Goal: Task Accomplishment & Management: Use online tool/utility

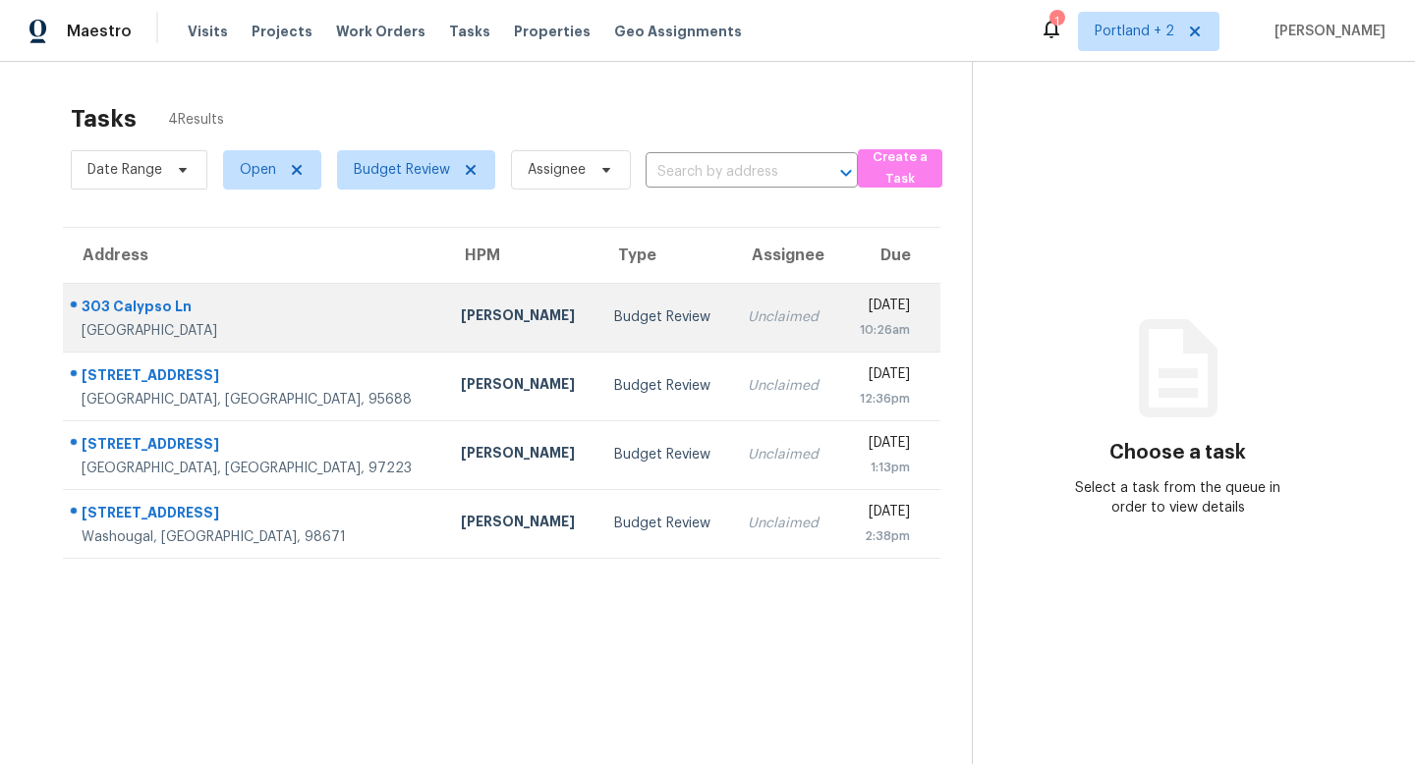
click at [445, 330] on td "[PERSON_NAME]" at bounding box center [521, 317] width 152 height 69
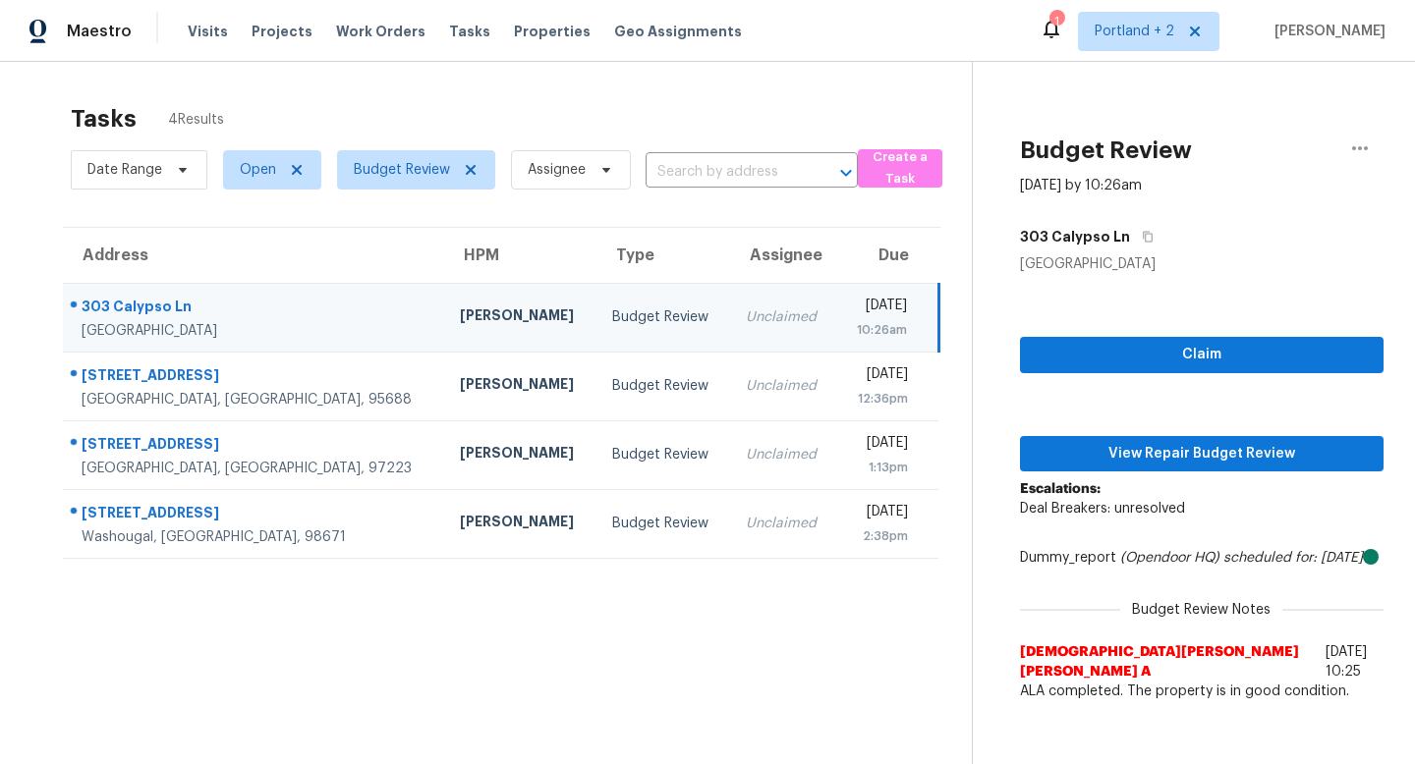
scroll to position [62, 0]
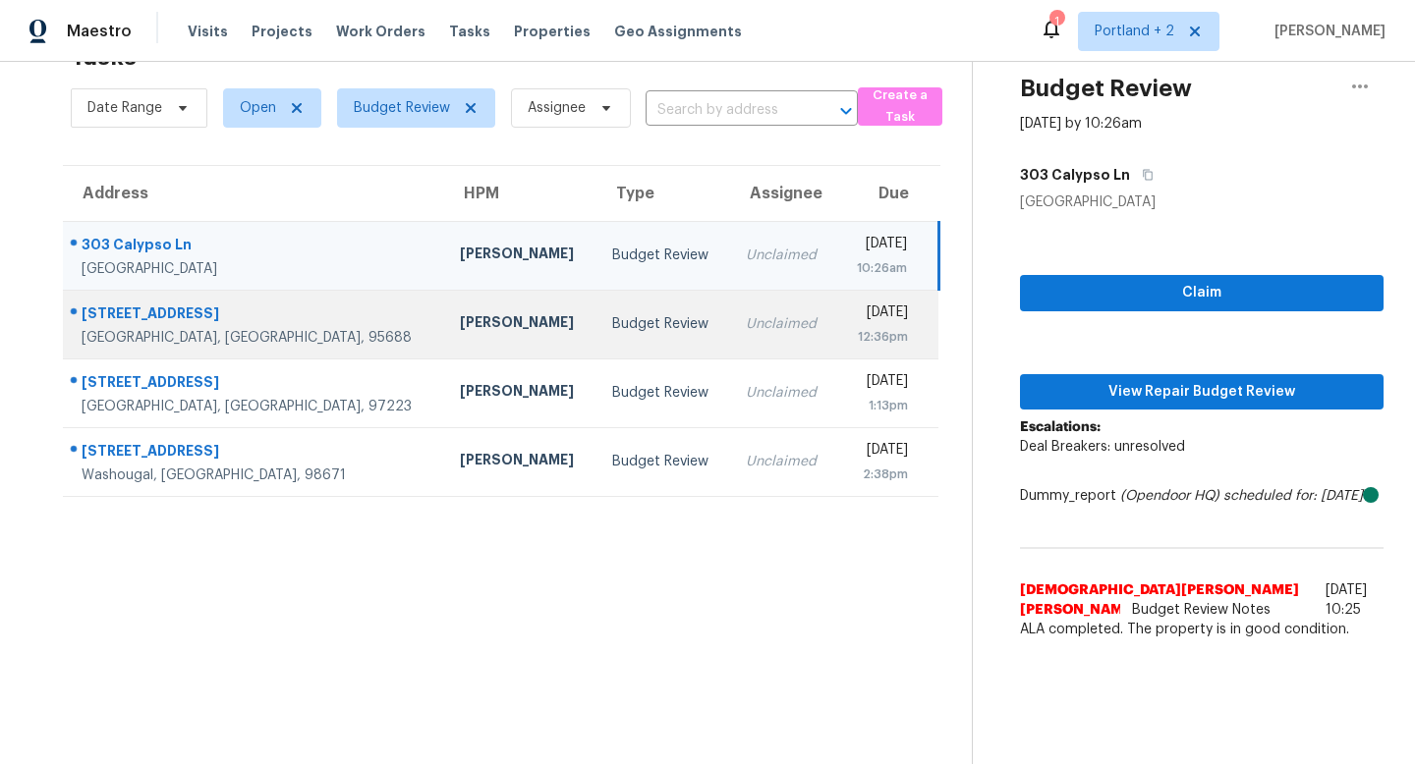
click at [730, 344] on td "Unclaimed" at bounding box center [783, 324] width 107 height 69
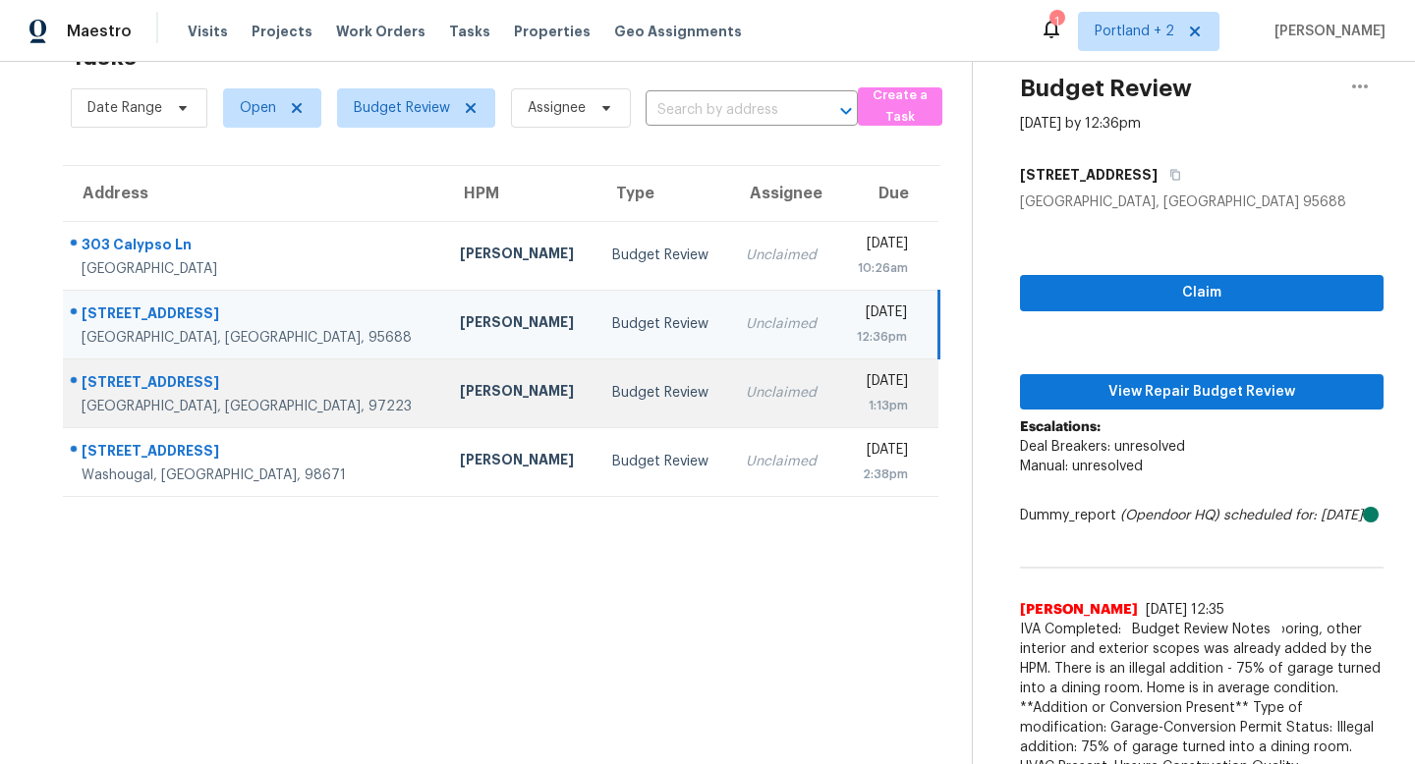
click at [746, 401] on div "Unclaimed" at bounding box center [784, 393] width 76 height 20
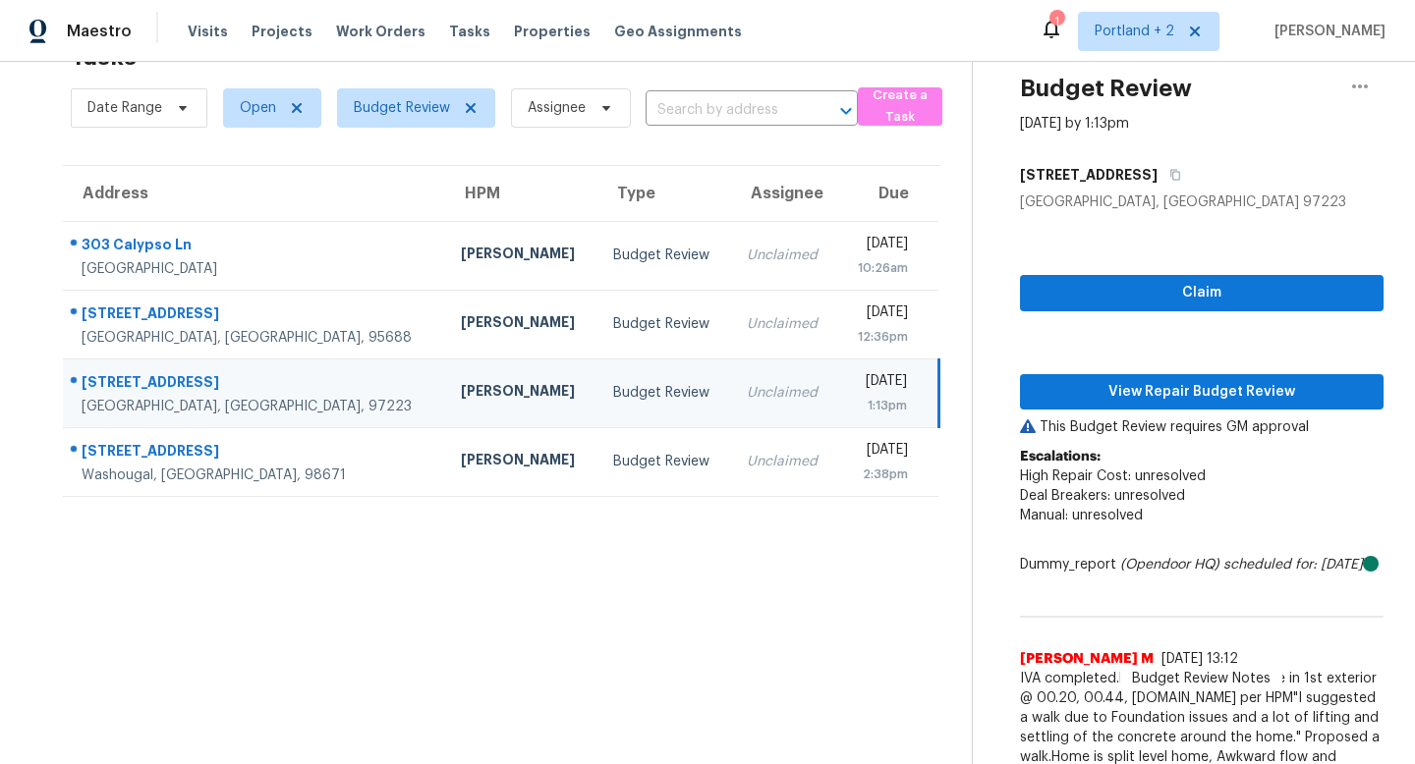
scroll to position [114, 0]
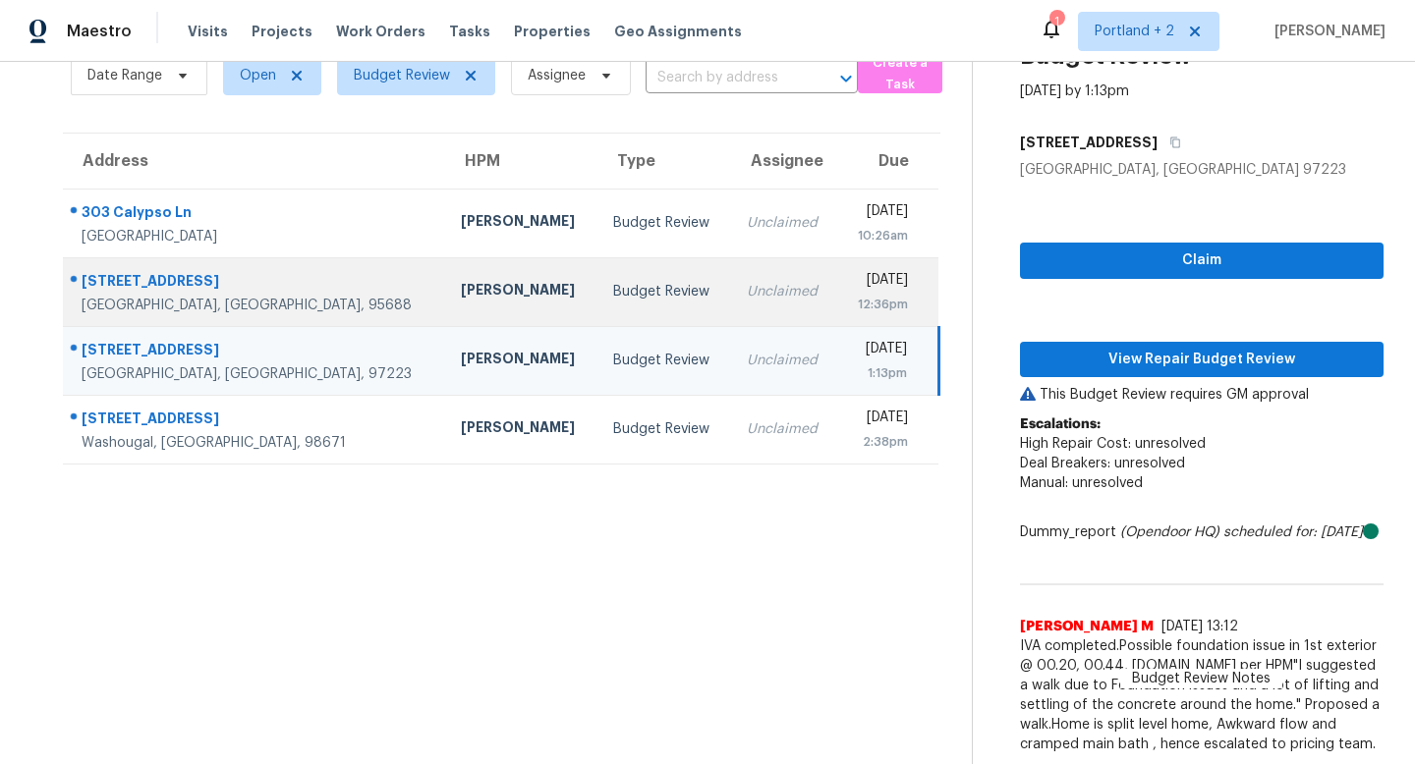
click at [747, 282] on div "Unclaimed" at bounding box center [785, 292] width 76 height 20
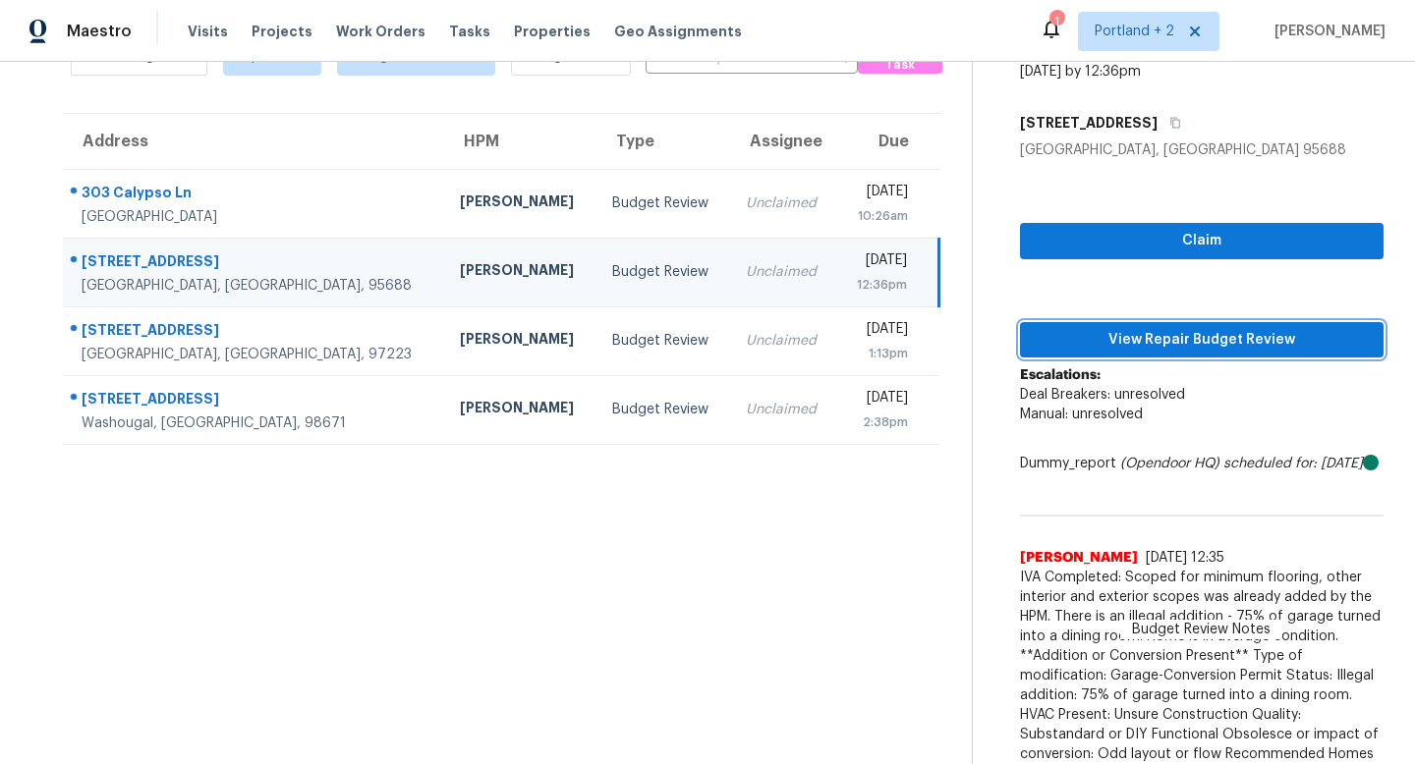
click at [1168, 328] on span "View Repair Budget Review" at bounding box center [1201, 340] width 332 height 25
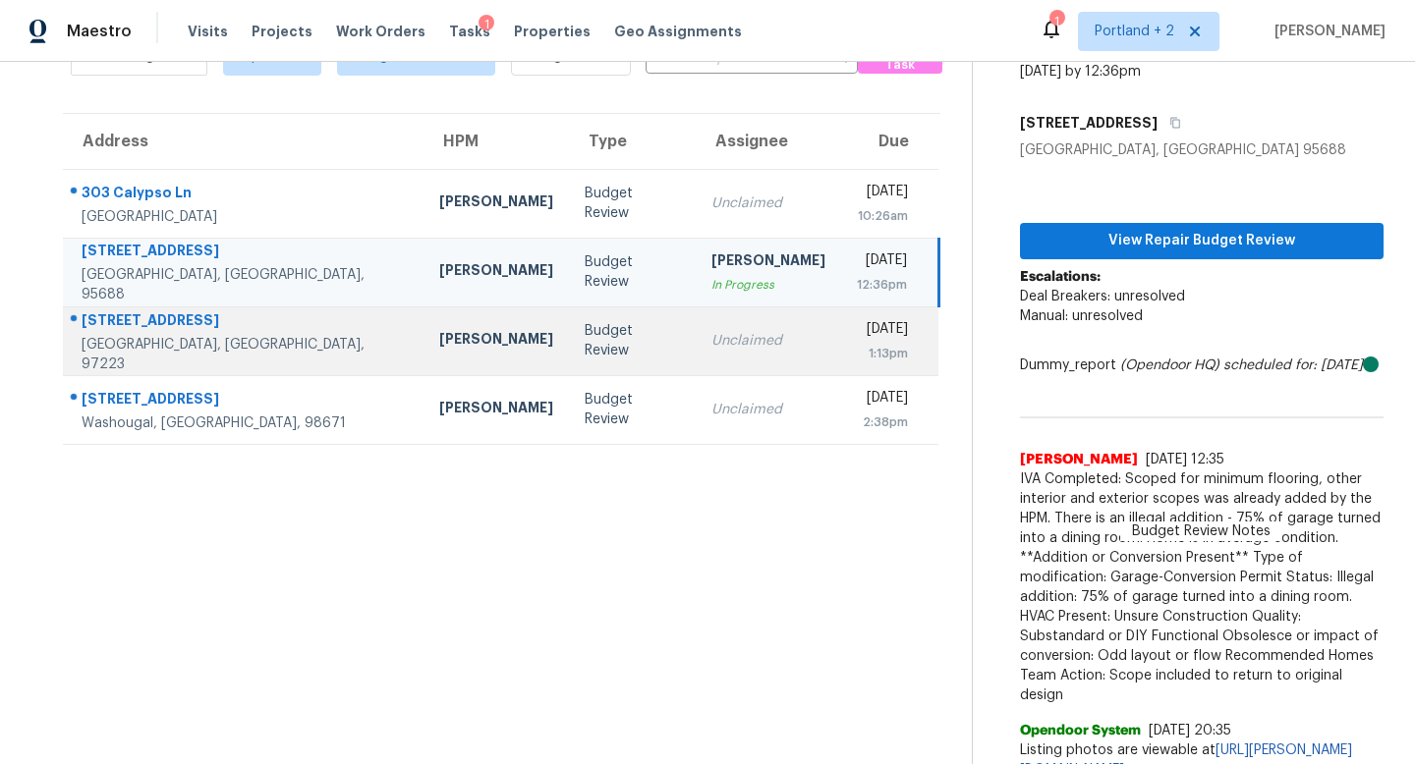
click at [585, 330] on div "Budget Review" at bounding box center [632, 340] width 95 height 39
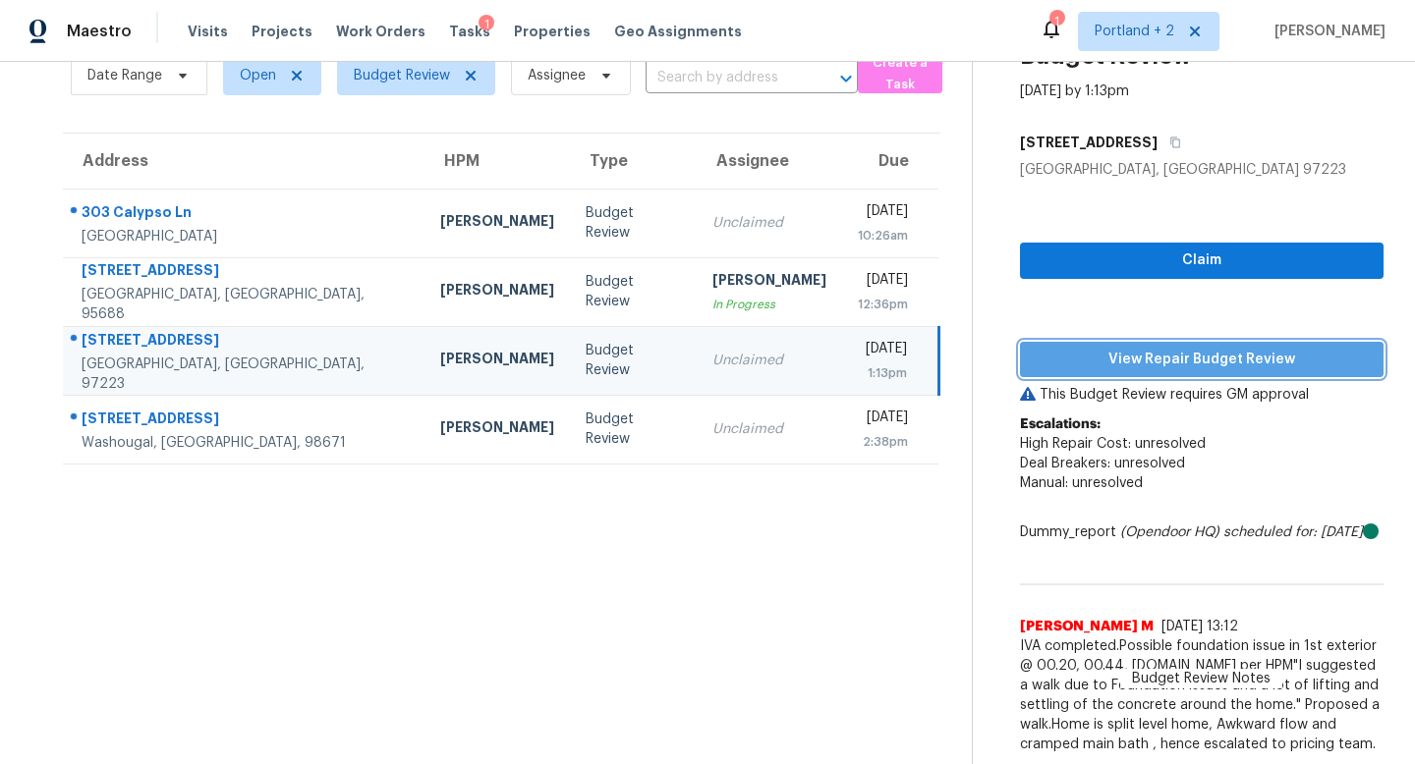
click at [1190, 348] on span "View Repair Budget Review" at bounding box center [1201, 360] width 332 height 25
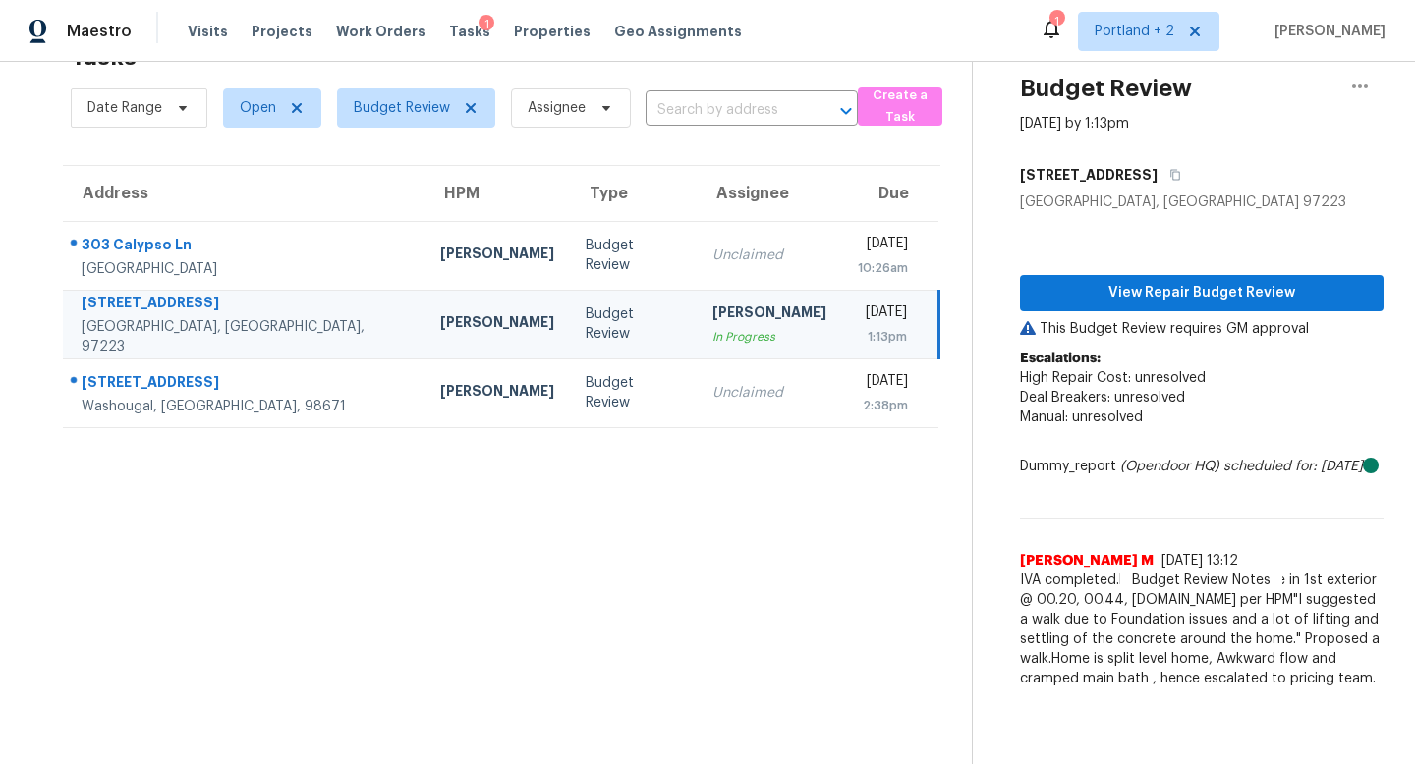
scroll to position [62, 0]
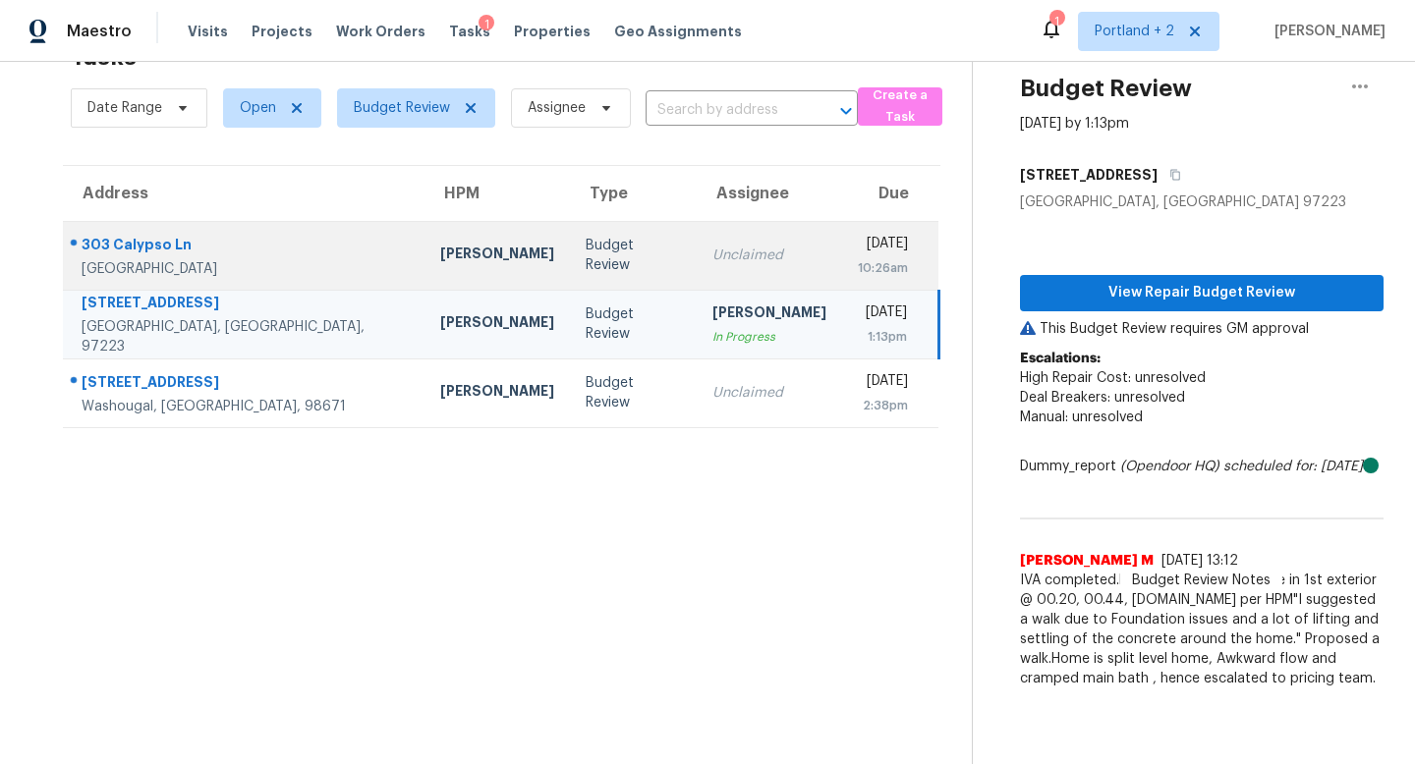
click at [424, 270] on td "Adam Clark" at bounding box center [496, 255] width 145 height 69
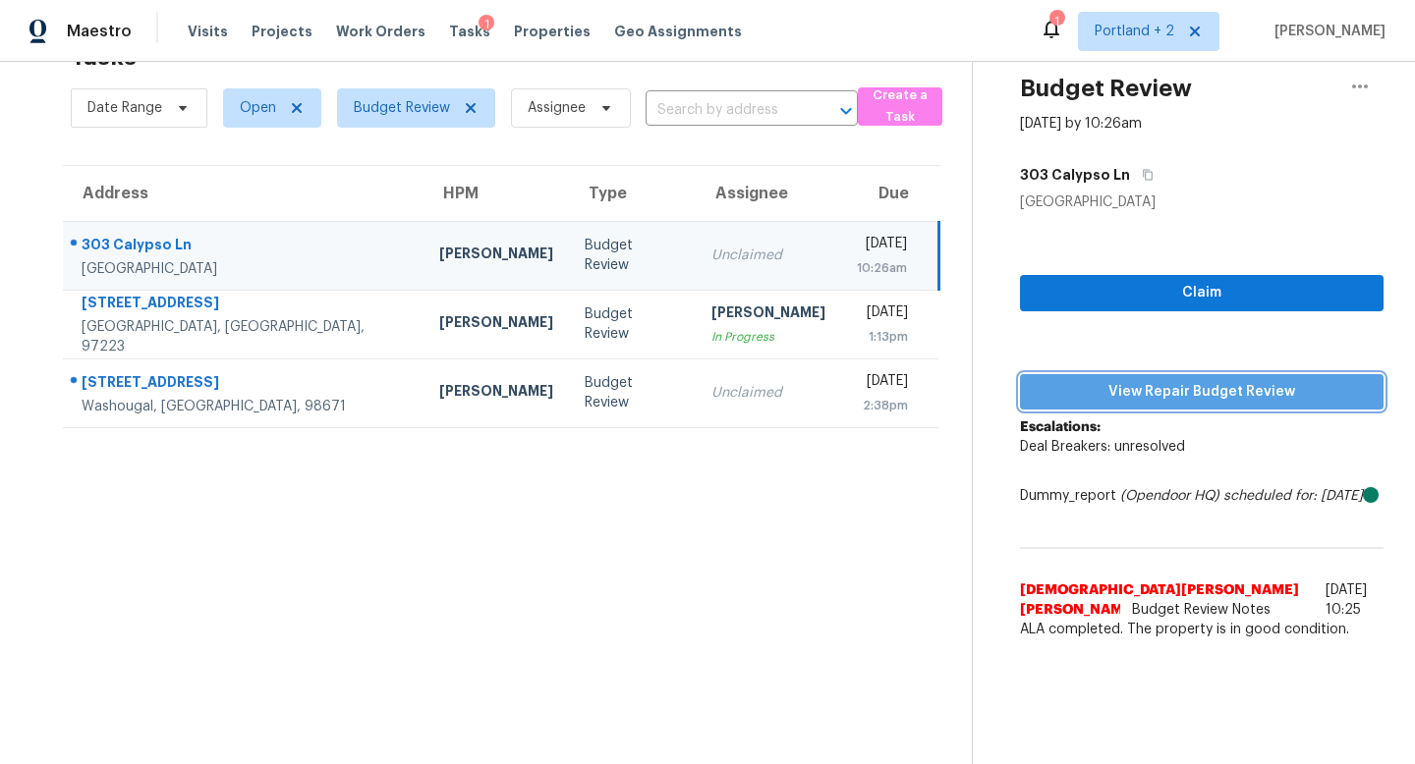
click at [1211, 390] on span "View Repair Budget Review" at bounding box center [1201, 392] width 332 height 25
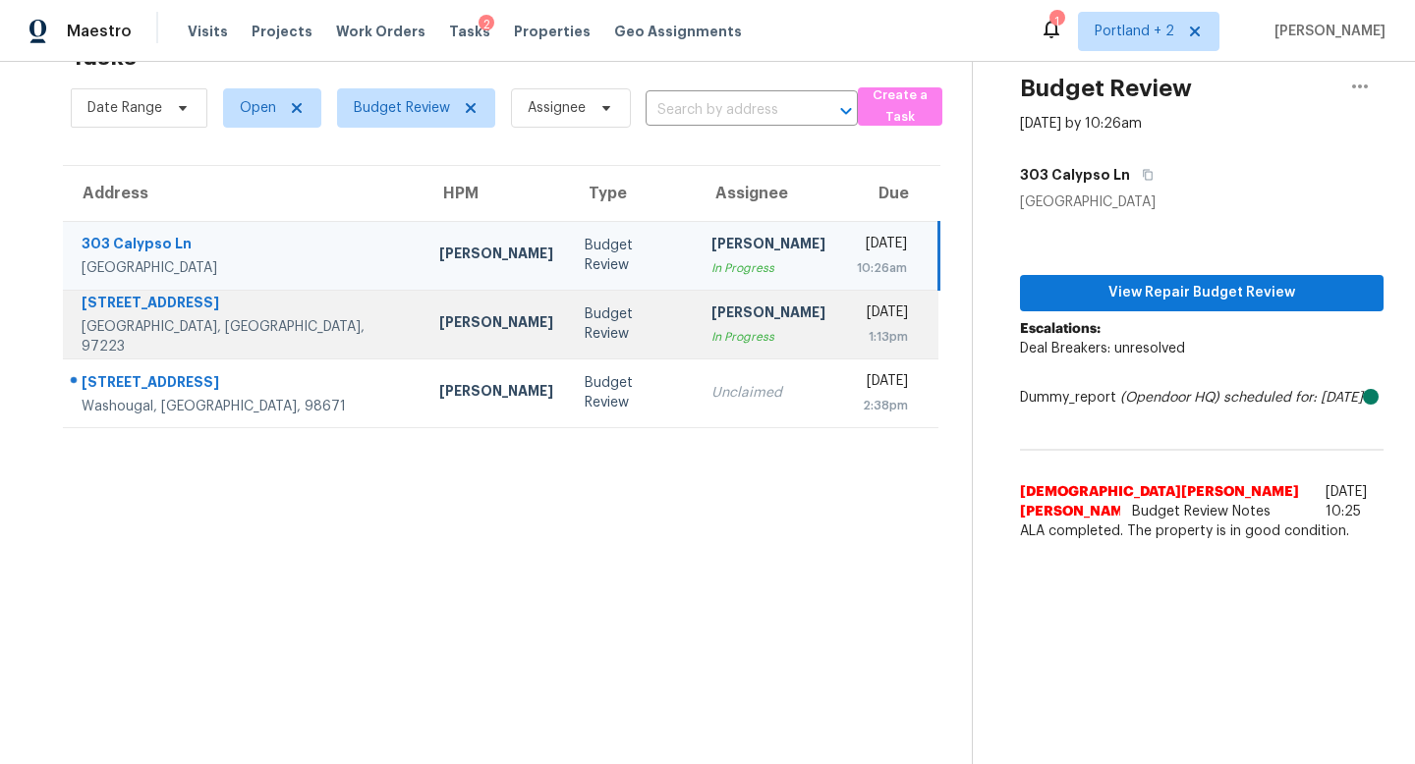
click at [439, 328] on div "[PERSON_NAME]" at bounding box center [496, 324] width 114 height 25
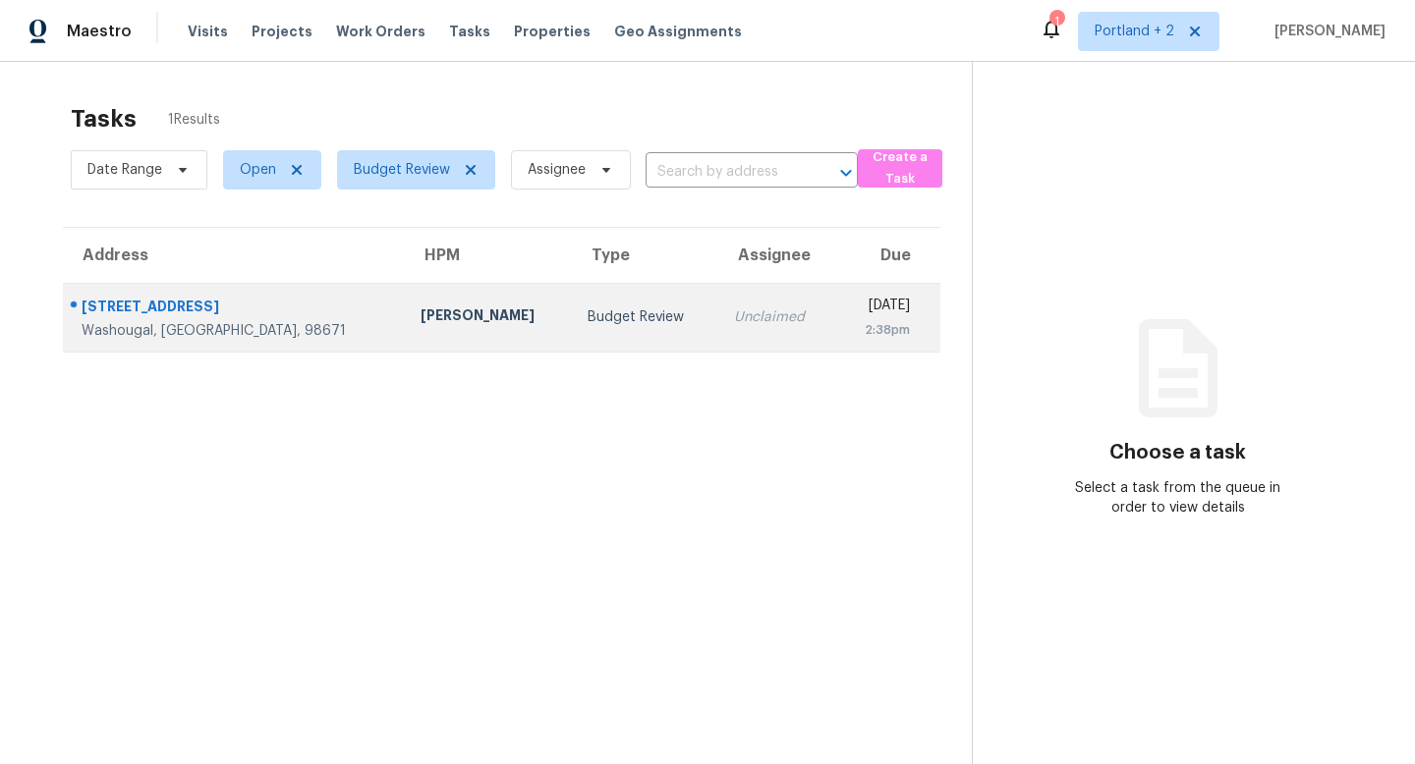
click at [420, 306] on div "[PERSON_NAME]" at bounding box center [488, 318] width 136 height 25
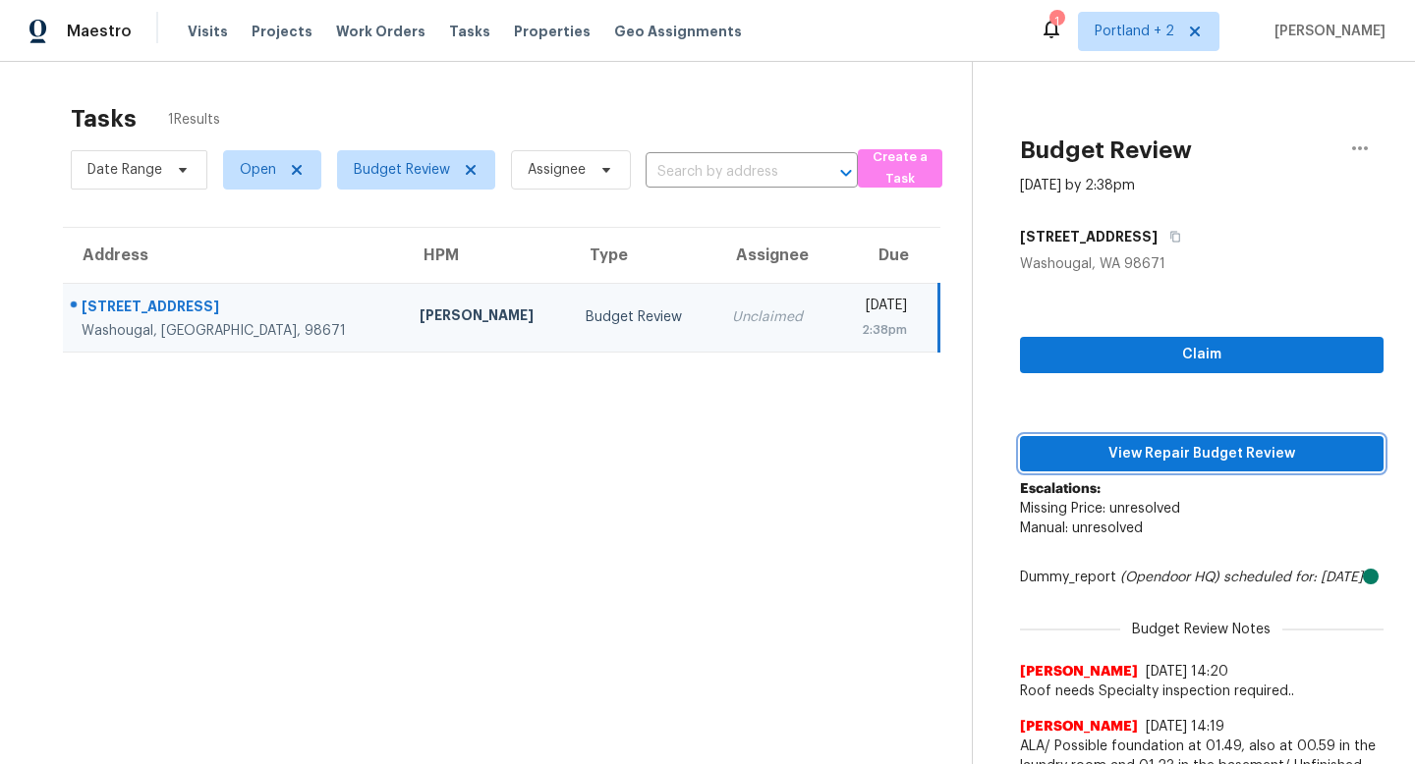
click at [1130, 444] on span "View Repair Budget Review" at bounding box center [1201, 454] width 332 height 25
